Goal: Information Seeking & Learning: Learn about a topic

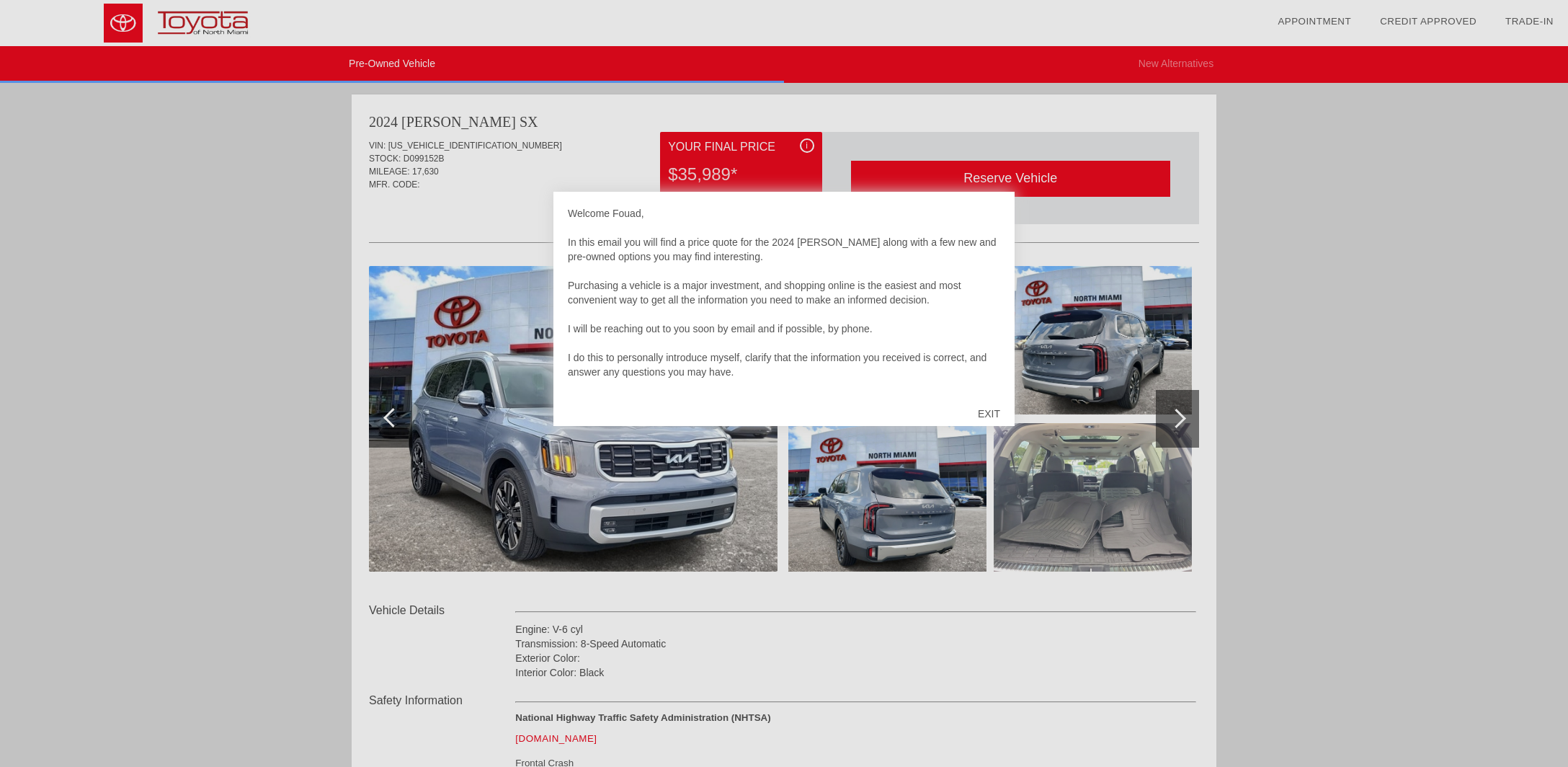
click at [521, 228] on div at bounding box center [784, 384] width 1568 height 767
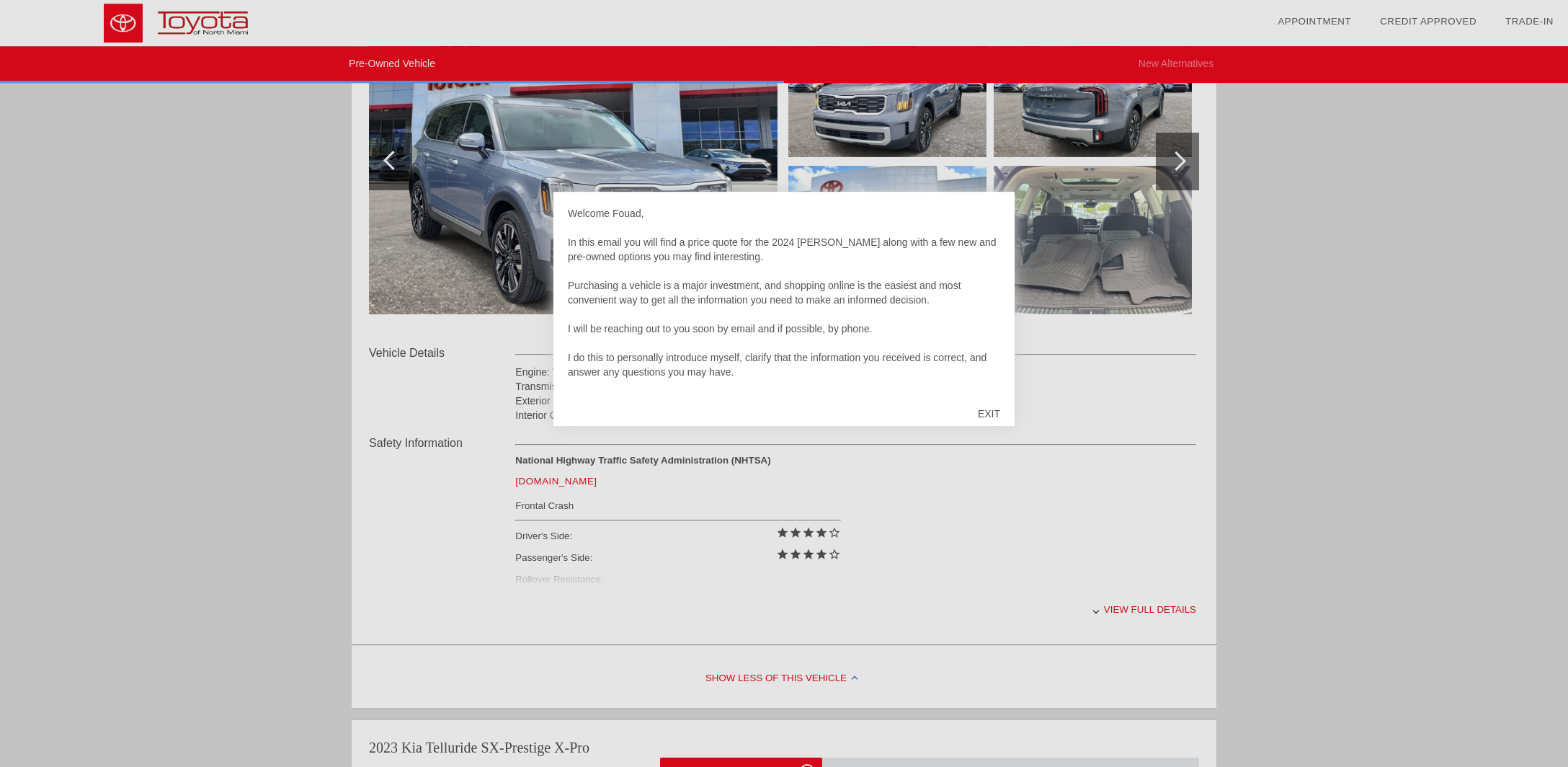
scroll to position [303, 0]
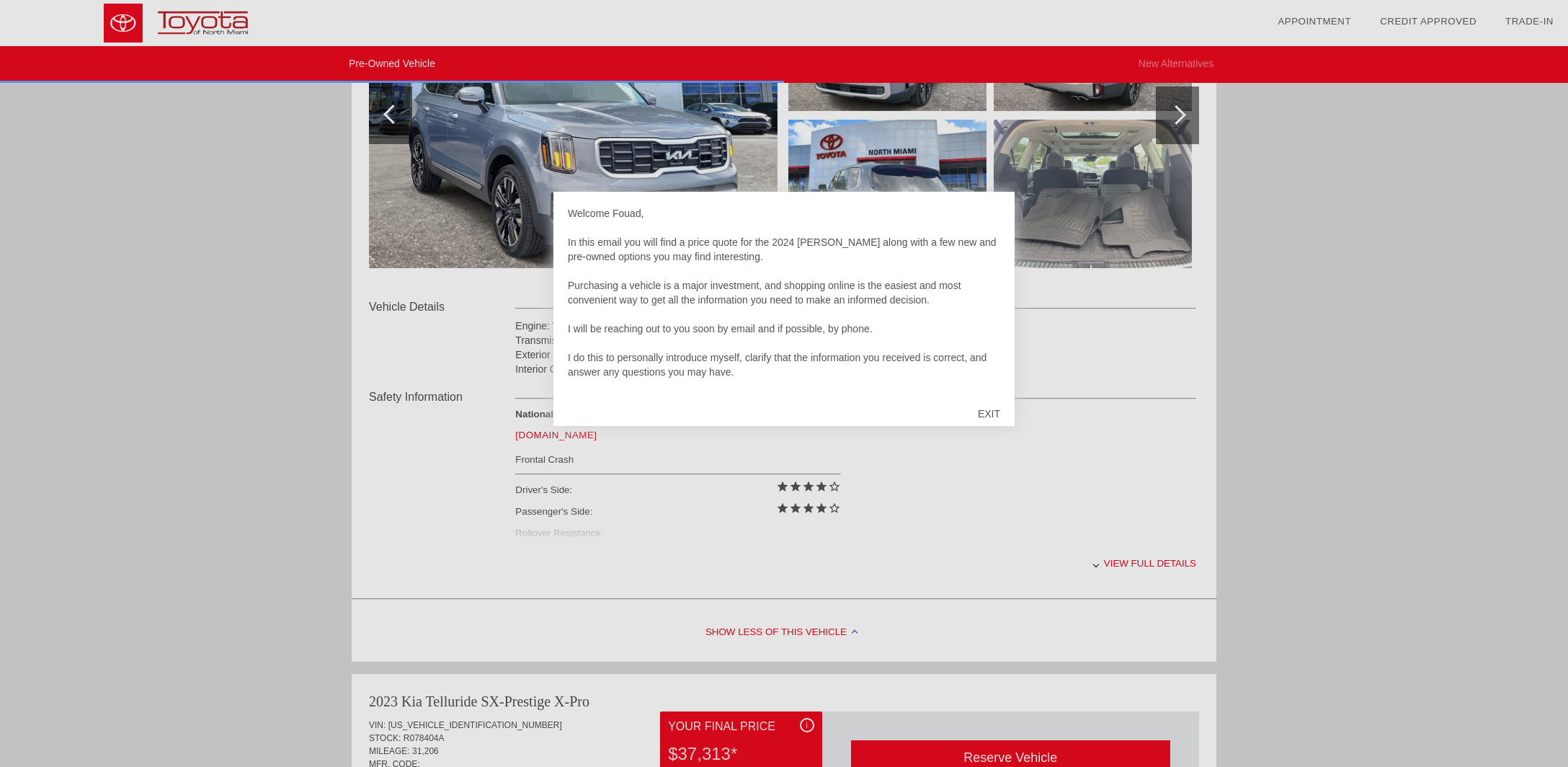
click at [987, 410] on div "EXIT" at bounding box center [989, 414] width 51 height 43
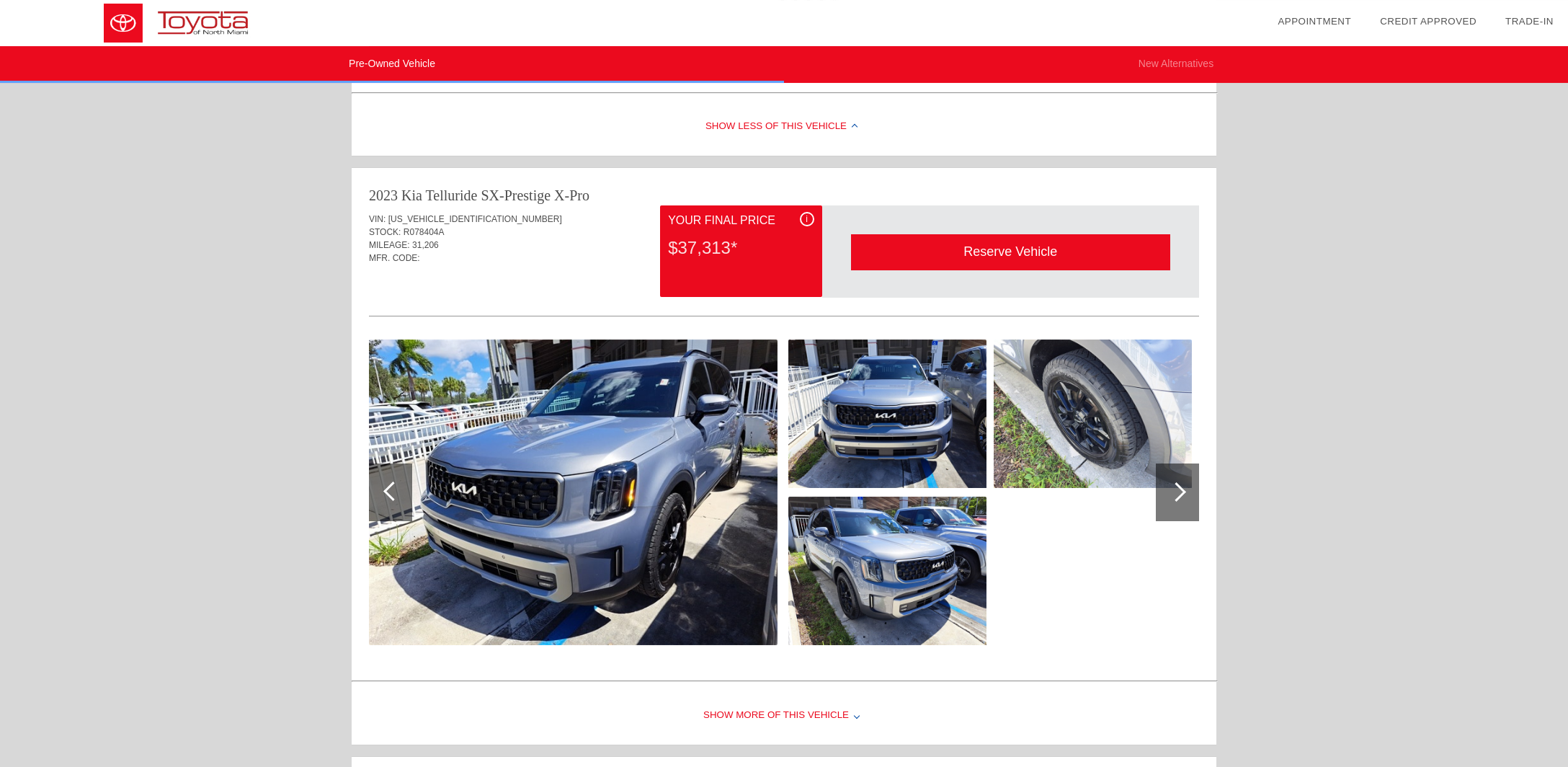
scroll to position [835, 0]
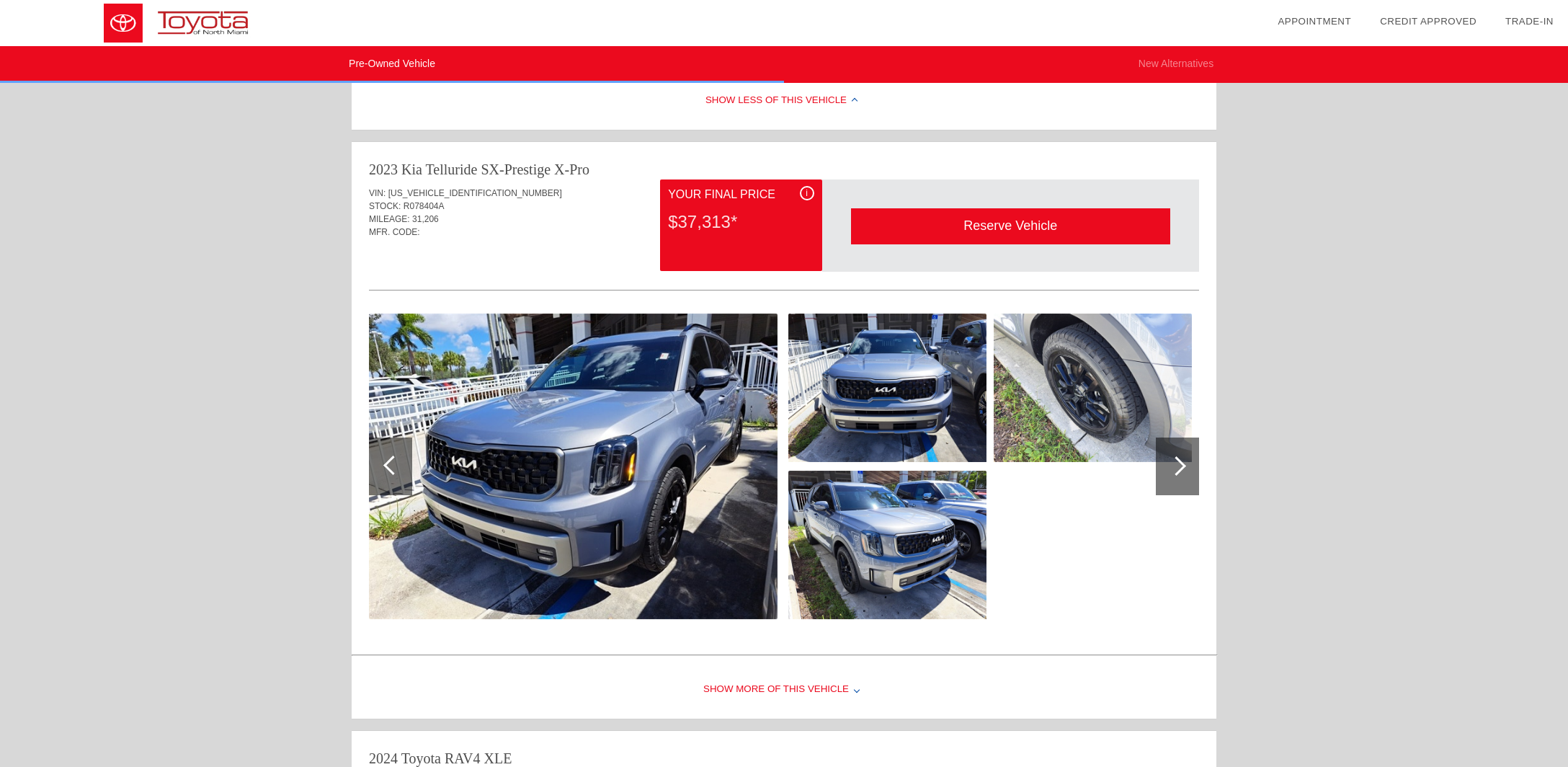
click at [1189, 463] on div at bounding box center [1177, 466] width 43 height 58
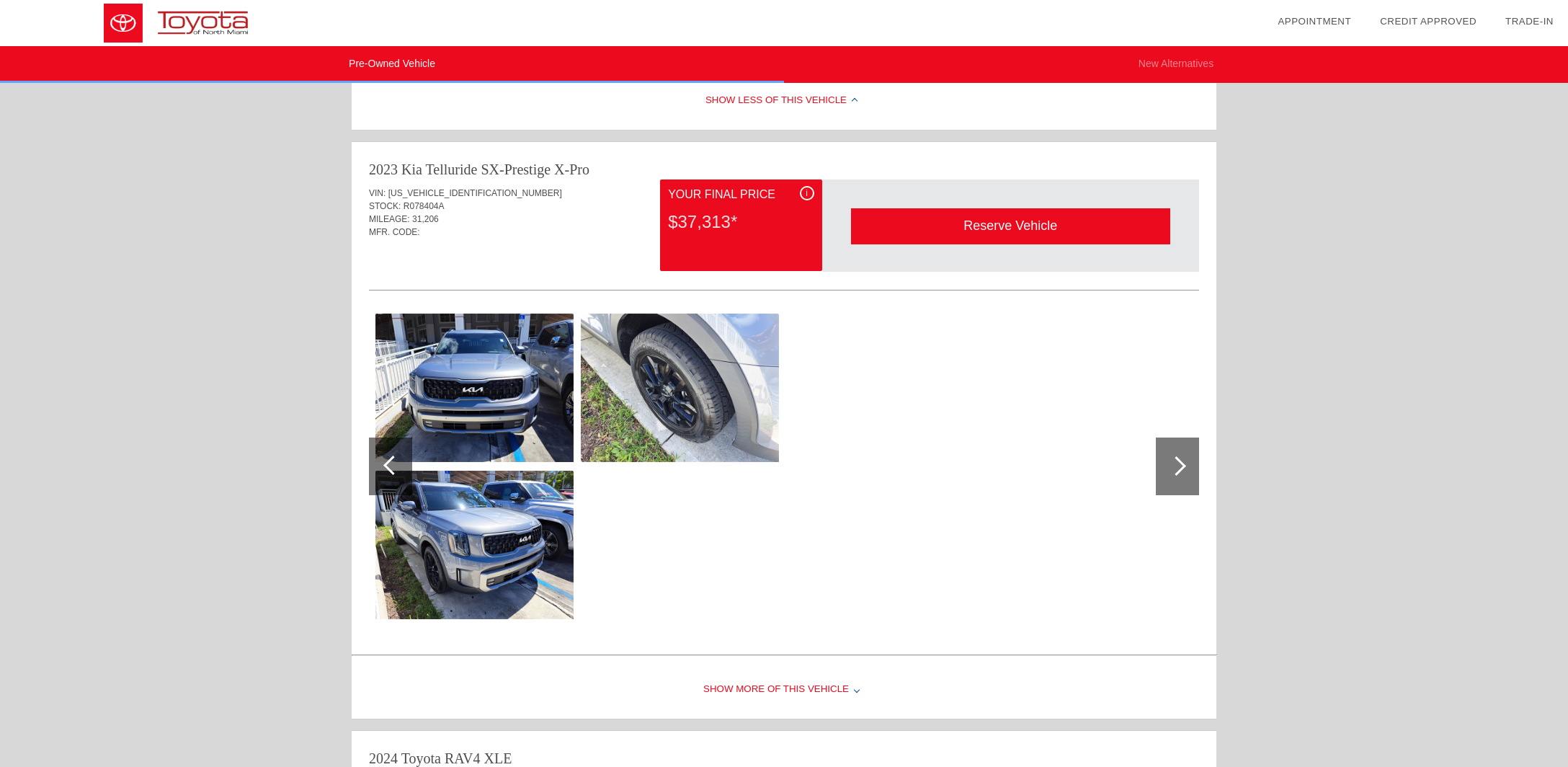
click at [1189, 463] on div at bounding box center [1177, 466] width 43 height 58
click at [378, 464] on div at bounding box center [391, 466] width 43 height 58
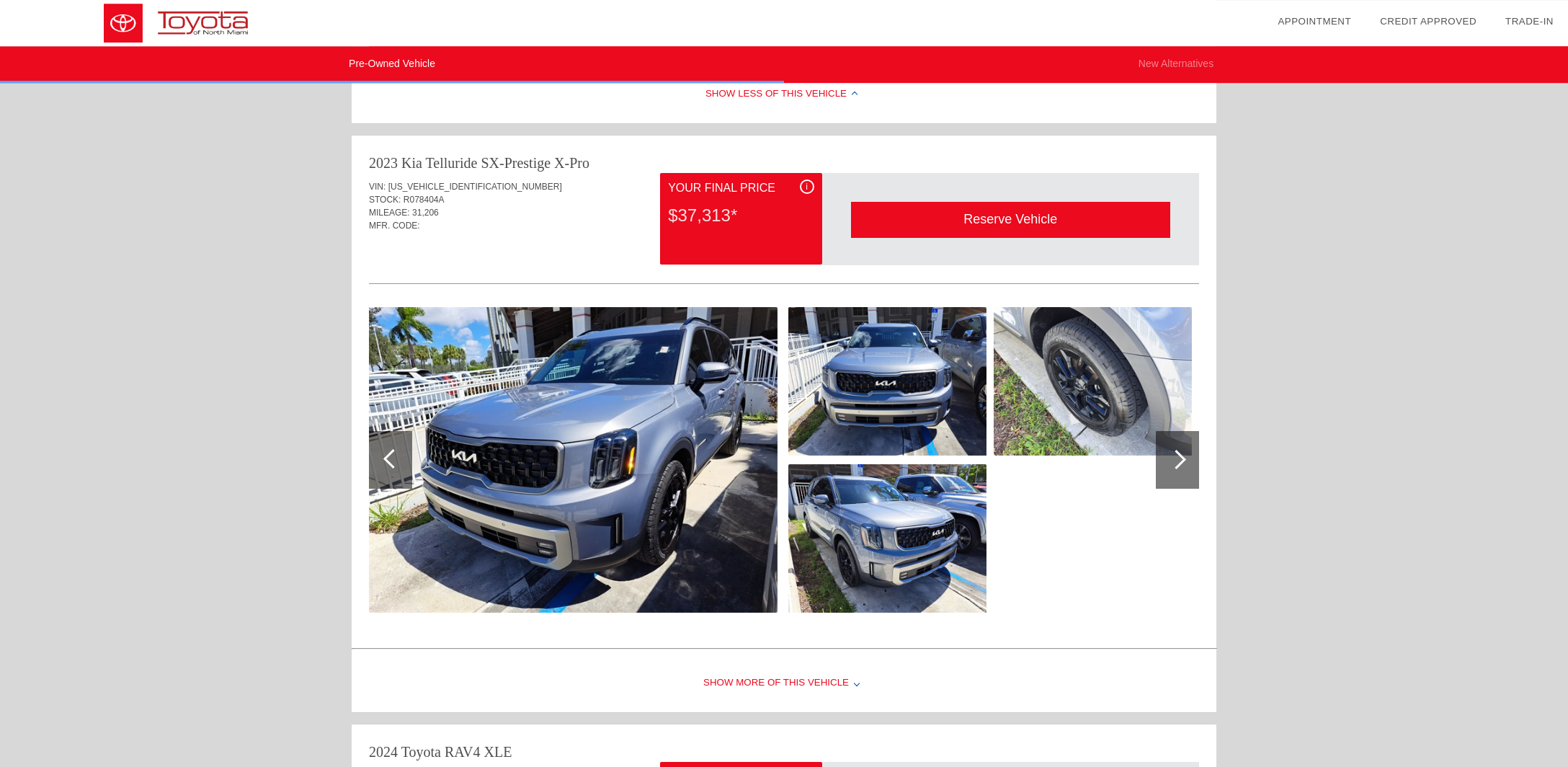
scroll to position [911, 0]
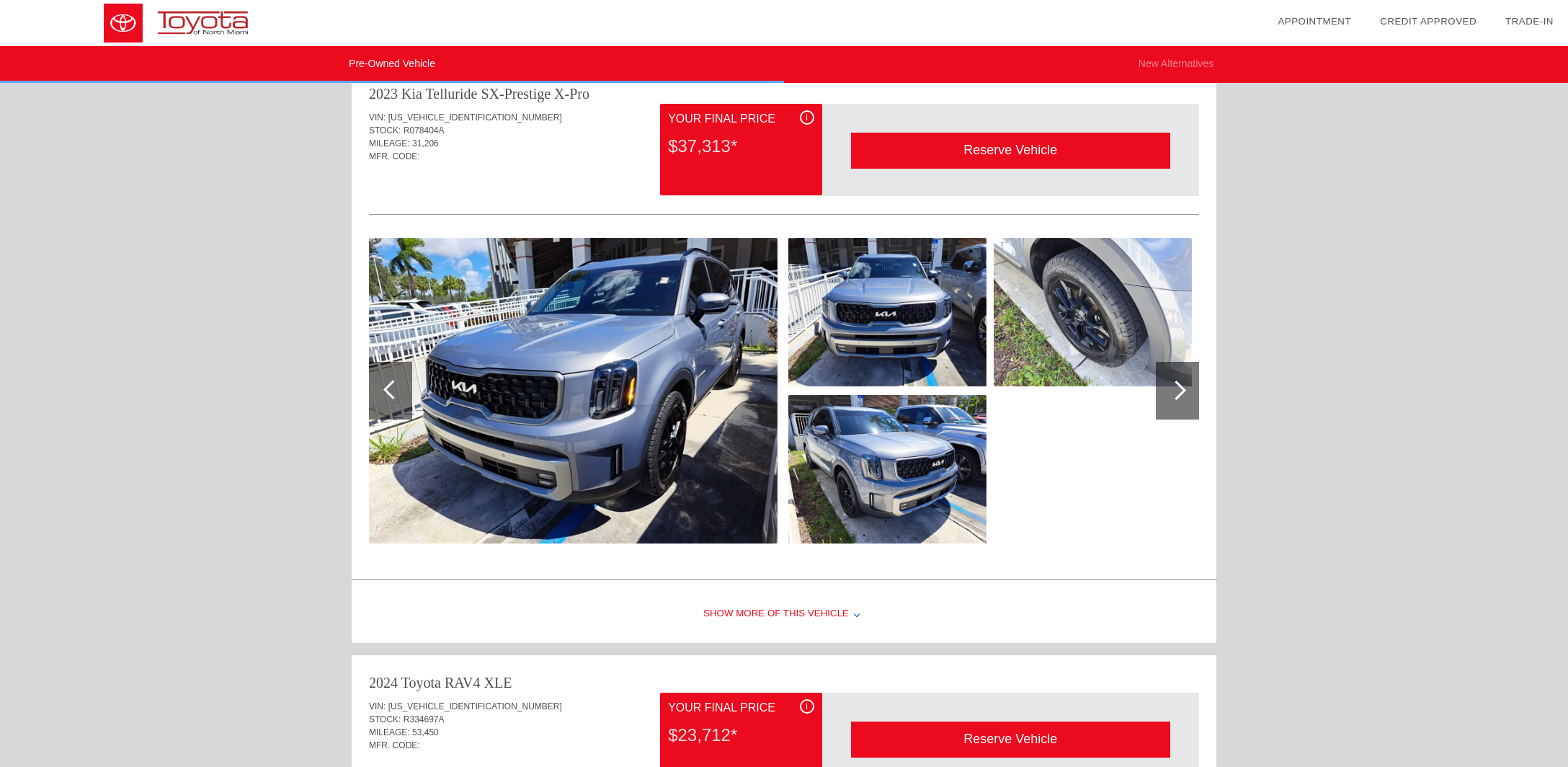
click at [809, 607] on div "Show More of this Vehicle" at bounding box center [784, 614] width 865 height 58
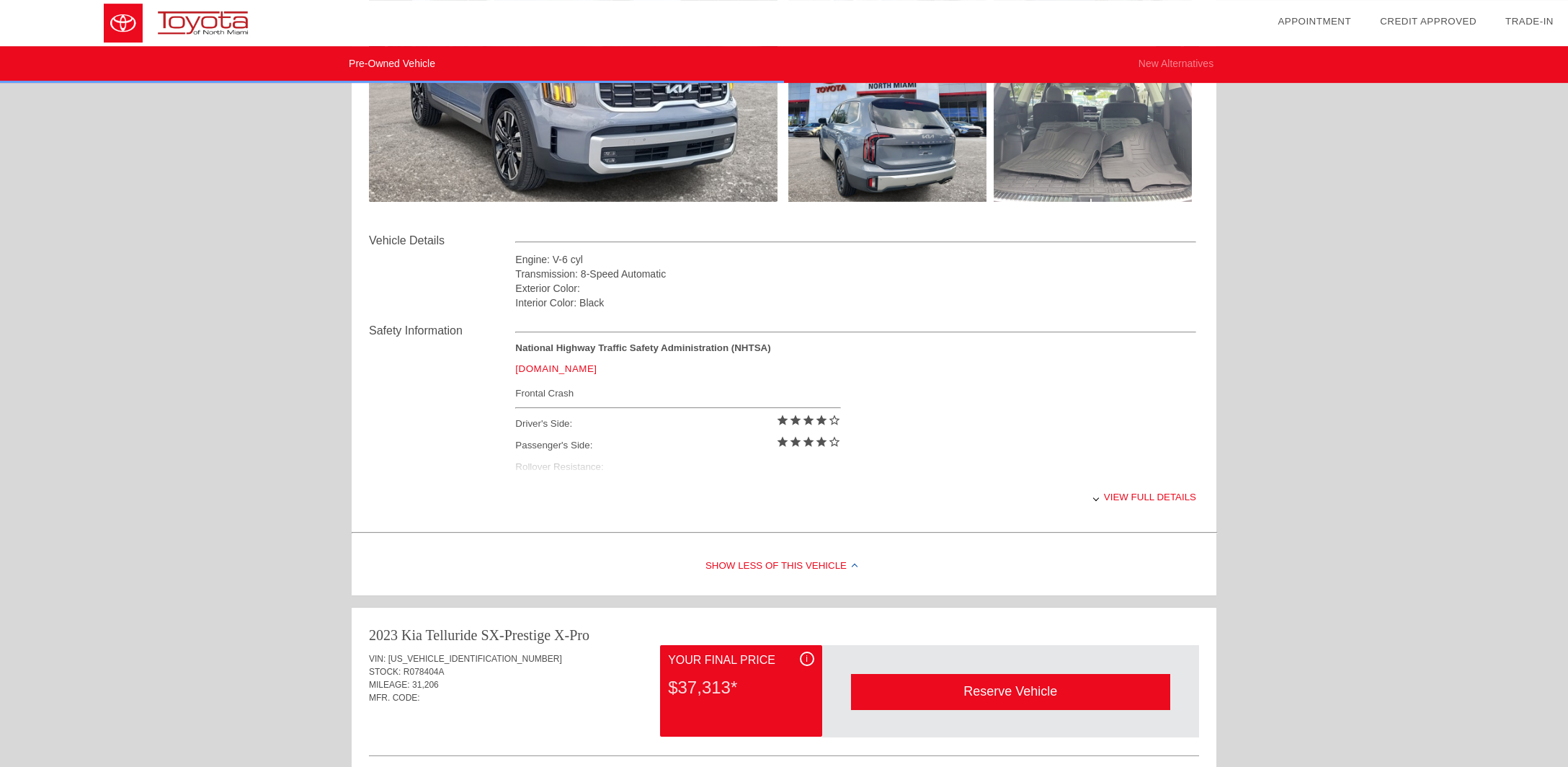
scroll to position [0, 0]
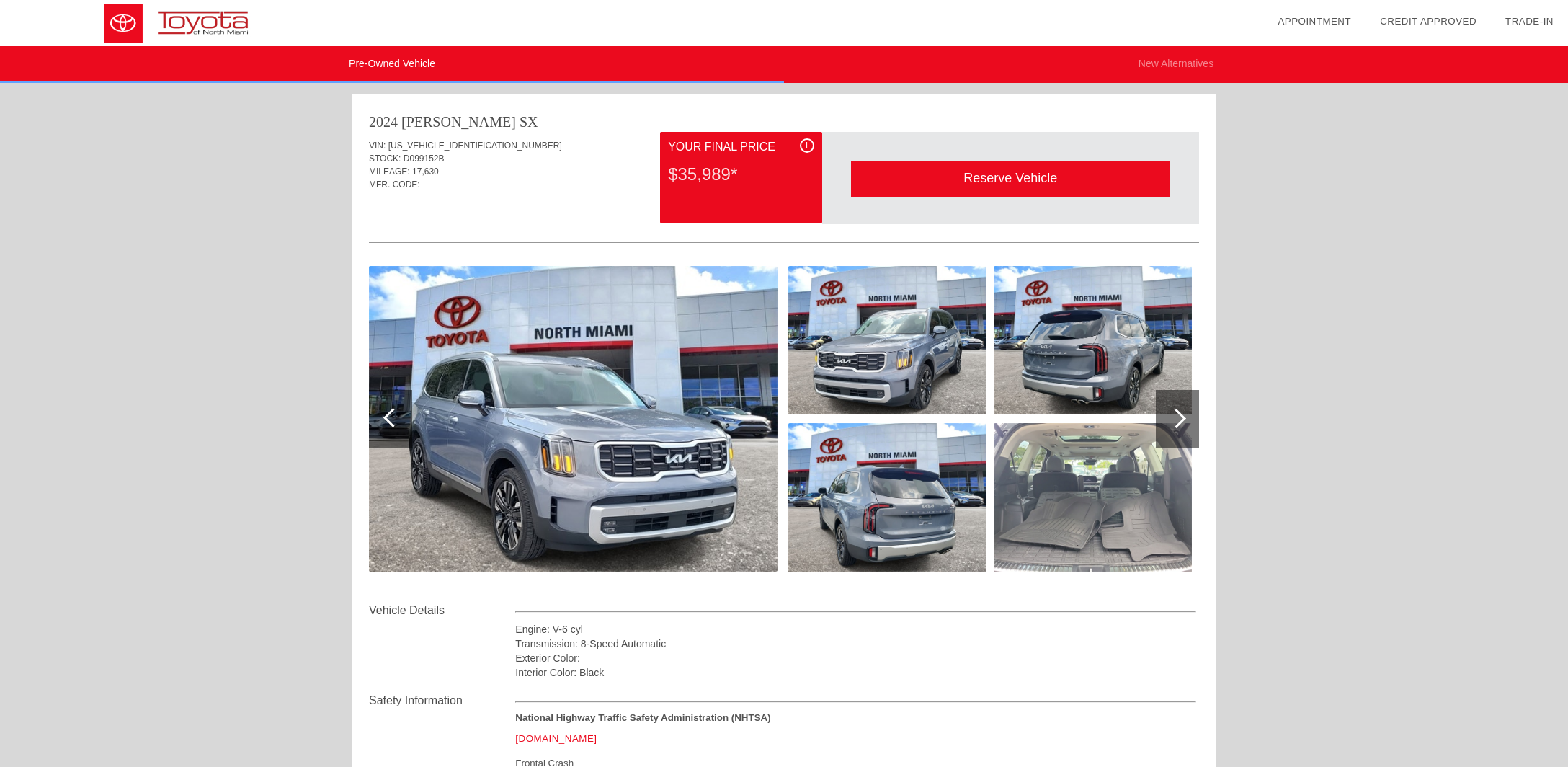
click at [209, 26] on img at bounding box center [184, 23] width 369 height 46
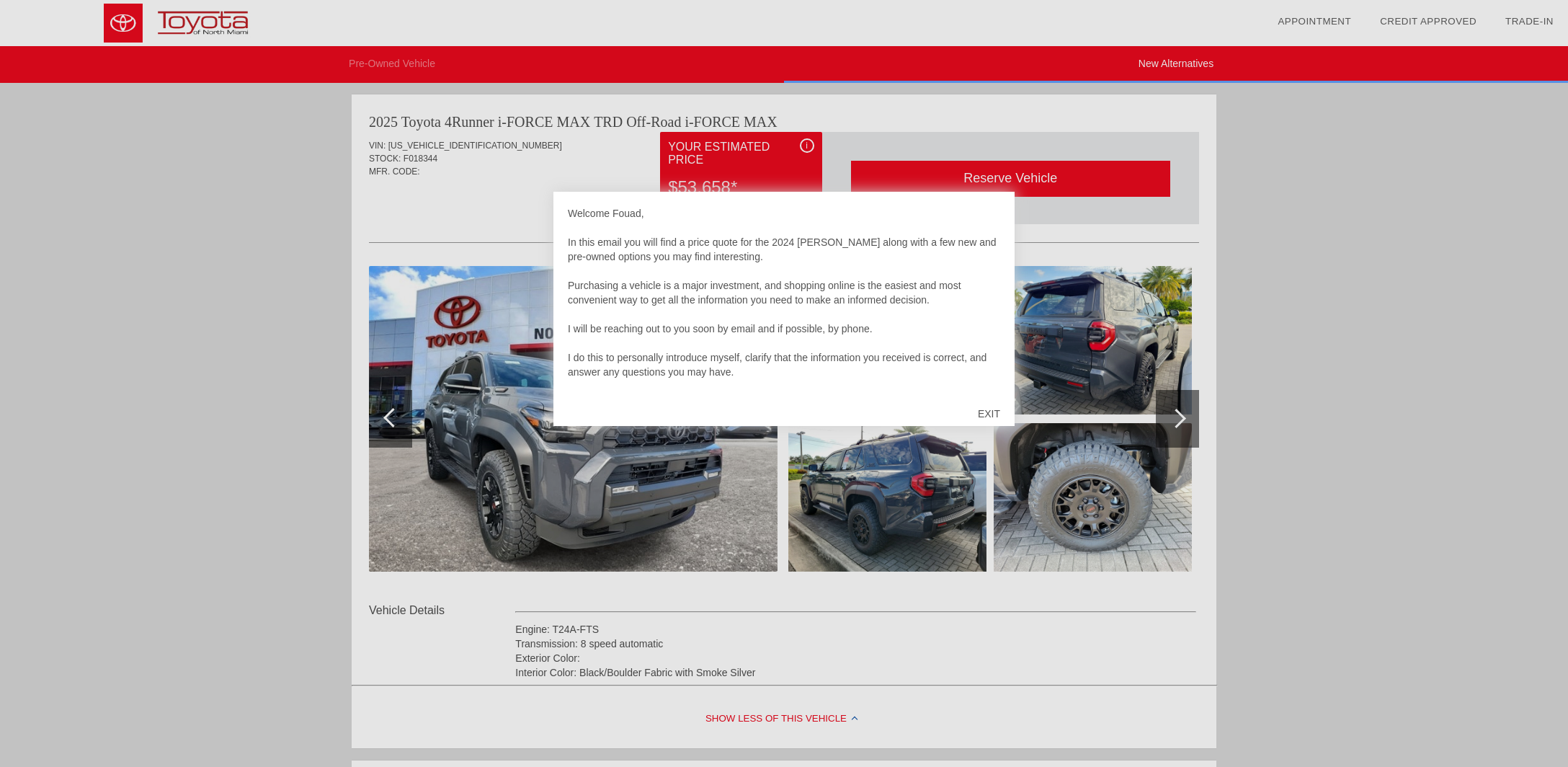
click at [986, 413] on div "EXIT" at bounding box center [989, 414] width 51 height 43
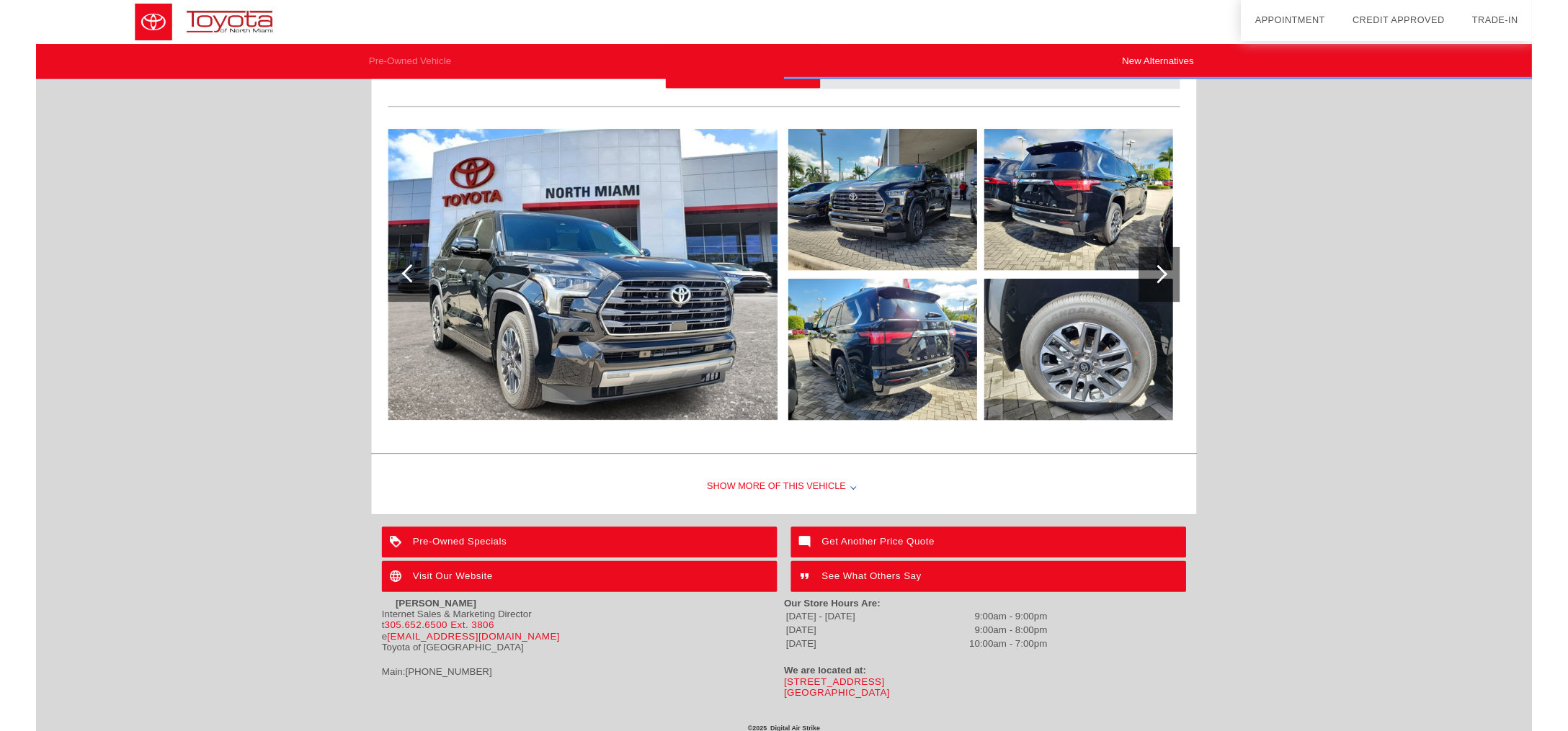
scroll to position [1387, 0]
